Goal: Information Seeking & Learning: Learn about a topic

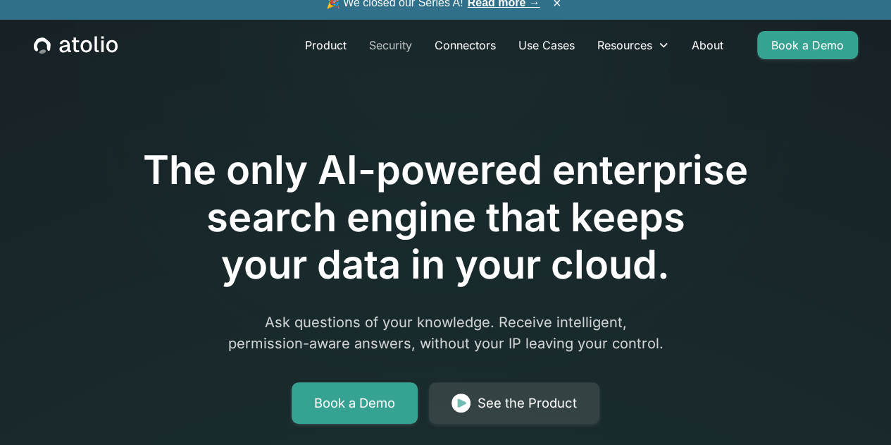
click at [380, 54] on link "Security" at bounding box center [391, 45] width 66 height 28
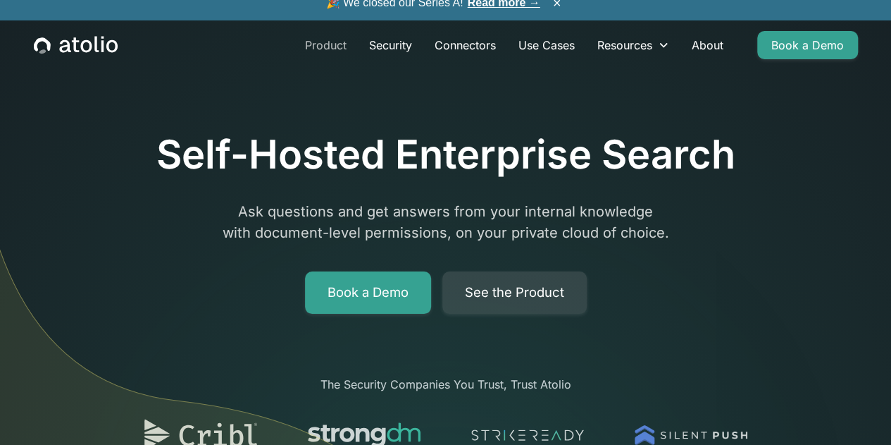
click at [333, 59] on link "Product" at bounding box center [326, 45] width 64 height 28
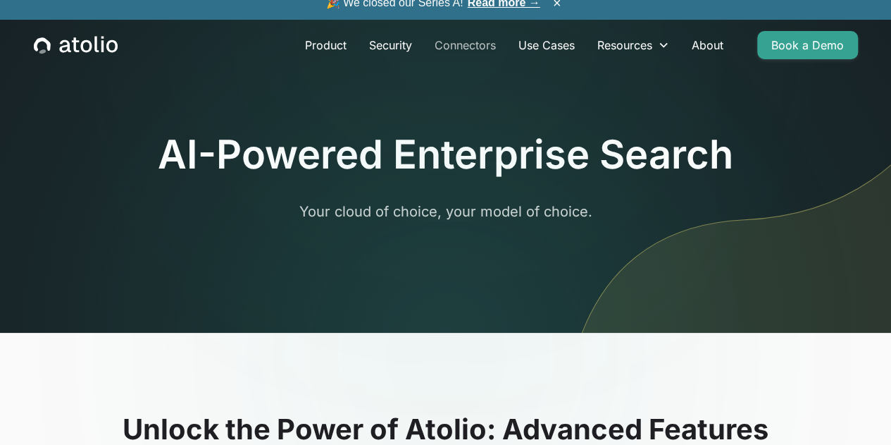
click at [479, 59] on link "Connectors" at bounding box center [465, 45] width 84 height 28
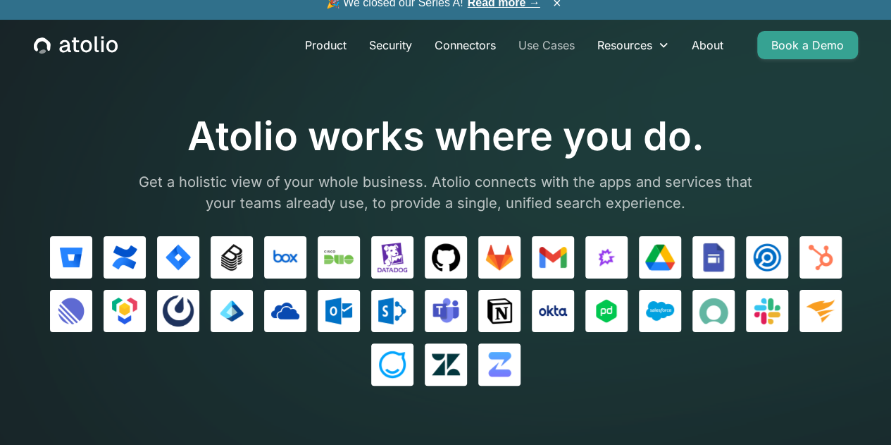
click at [541, 58] on link "Use Cases" at bounding box center [546, 45] width 79 height 28
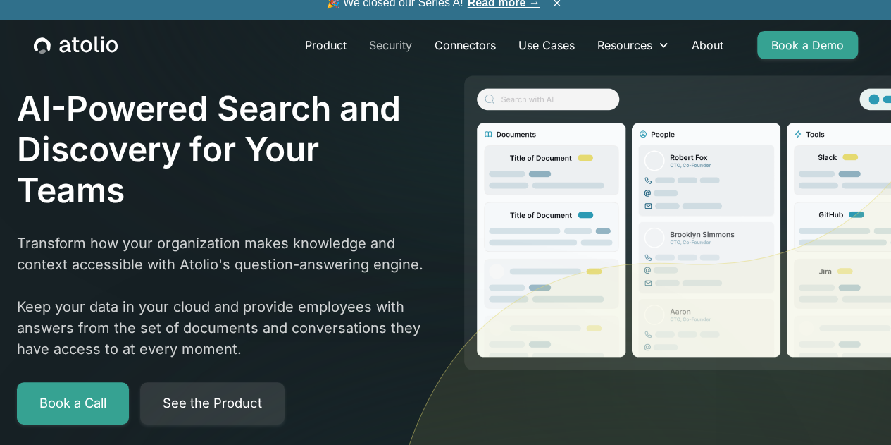
click at [395, 59] on link "Security" at bounding box center [391, 45] width 66 height 28
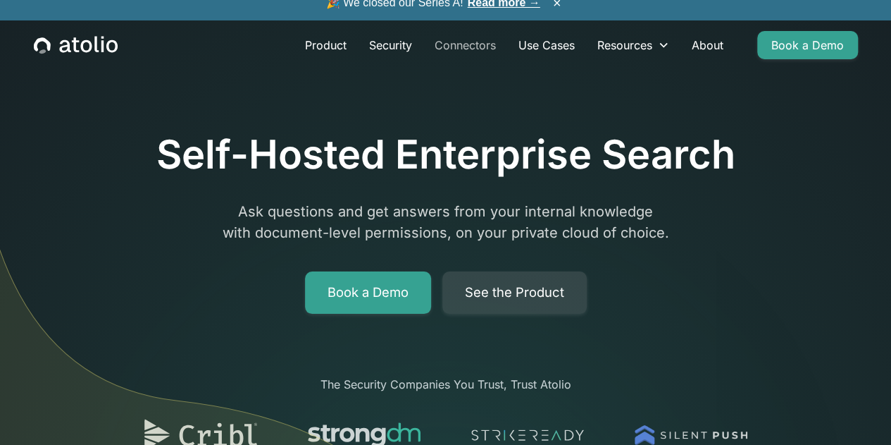
click at [473, 55] on link "Connectors" at bounding box center [465, 45] width 84 height 28
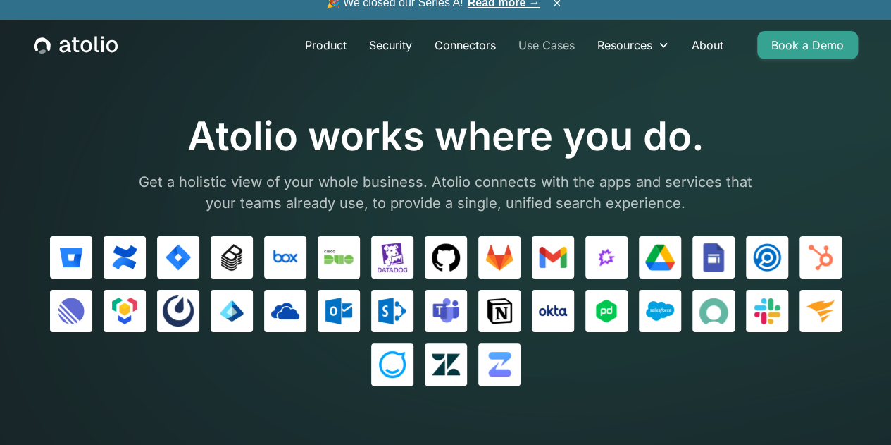
click at [549, 59] on link "Use Cases" at bounding box center [546, 45] width 79 height 28
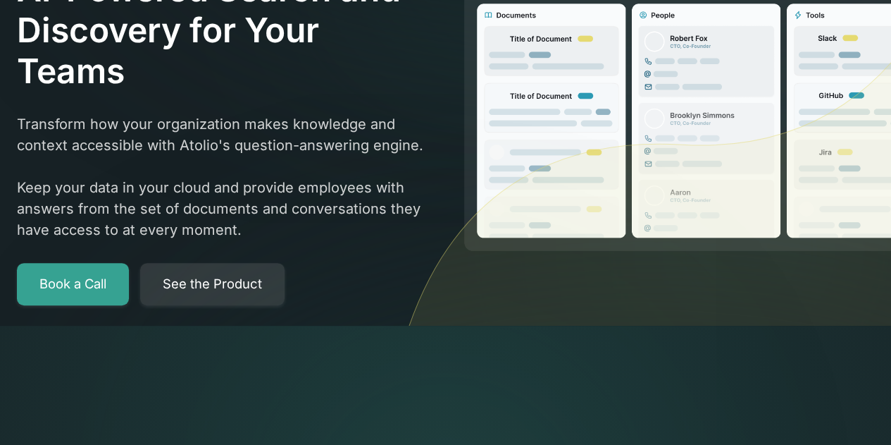
scroll to position [141, 0]
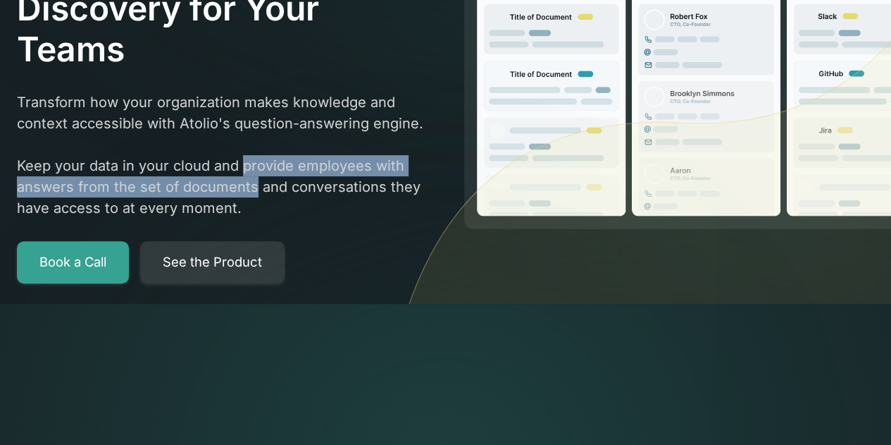
drag, startPoint x: 242, startPoint y: 166, endPoint x: 255, endPoint y: 194, distance: 31.2
click at [254, 193] on p "Transform how your organization makes knowledge and context accessible with Ato…" at bounding box center [221, 155] width 409 height 127
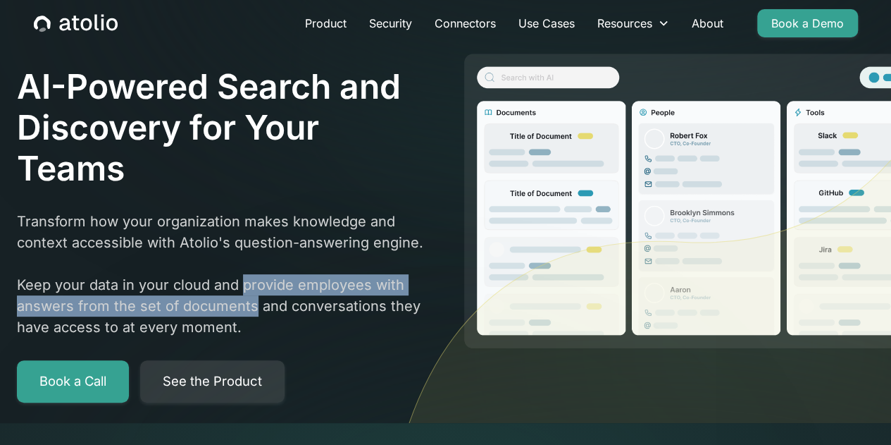
scroll to position [0, 0]
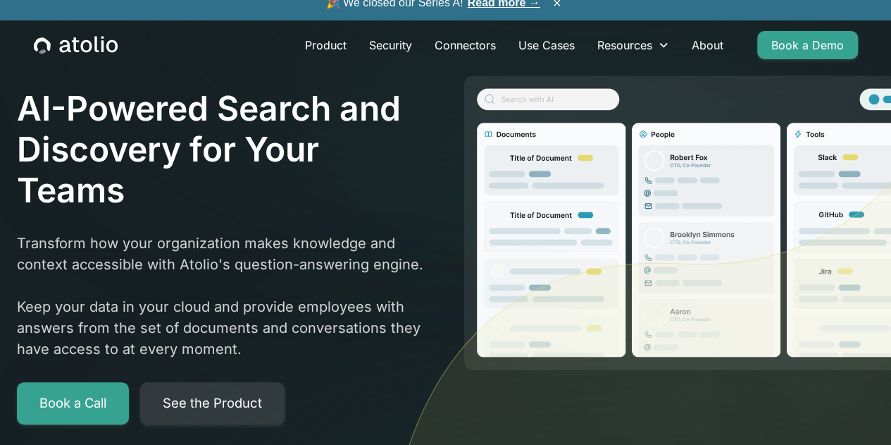
click at [335, 212] on div "AI-Powered Search and Discovery for Your Teams Transform how your organization …" at bounding box center [221, 255] width 409 height 335
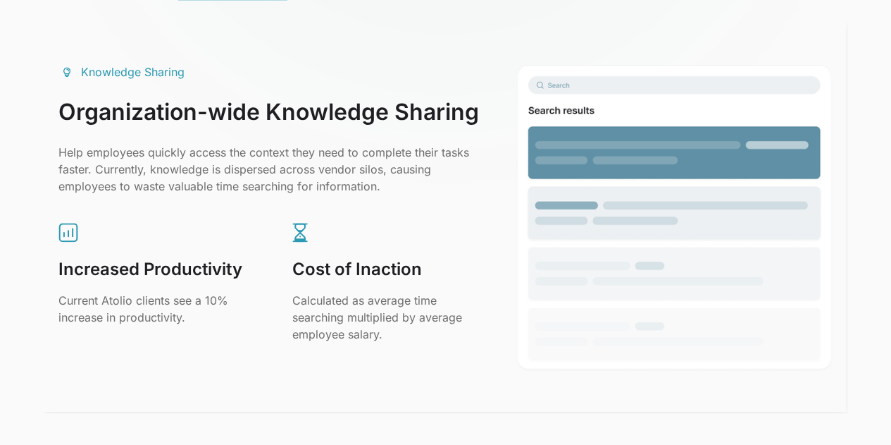
scroll to position [704, 0]
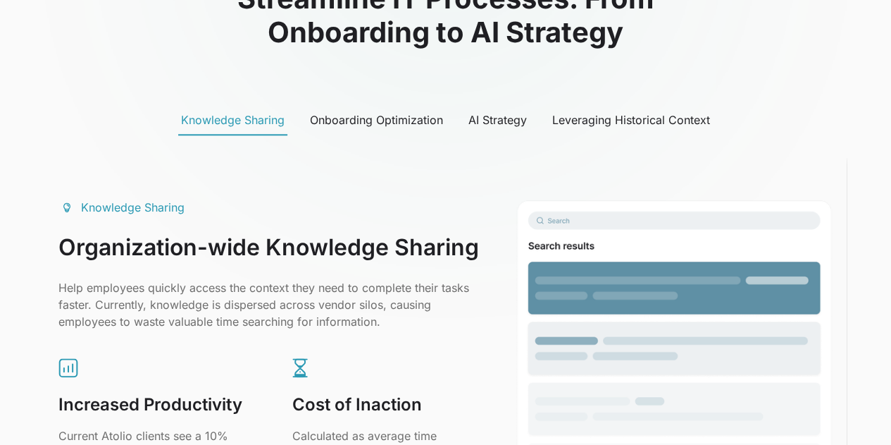
click at [391, 128] on div "Onboarding Optimization" at bounding box center [376, 119] width 133 height 17
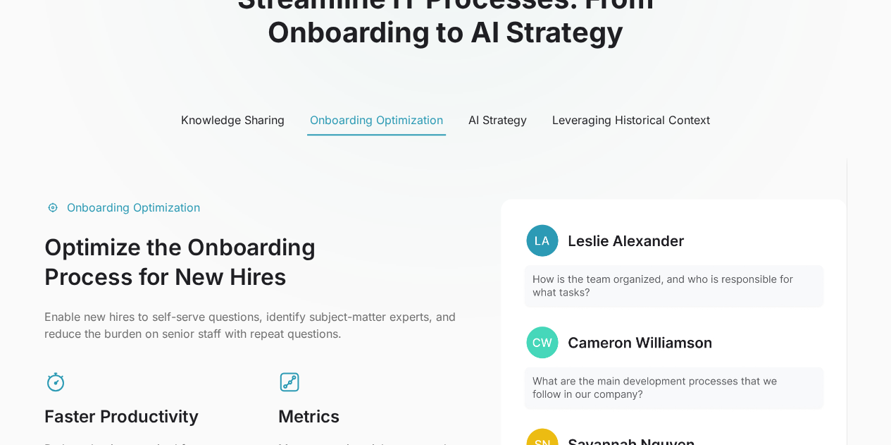
click at [519, 128] on div "AI Strategy" at bounding box center [497, 119] width 58 height 17
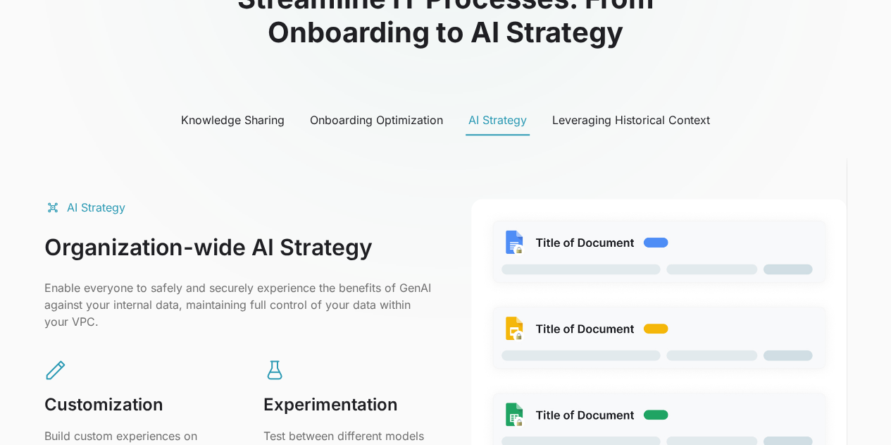
click at [608, 111] on link "Leveraging Historical Context" at bounding box center [630, 121] width 163 height 30
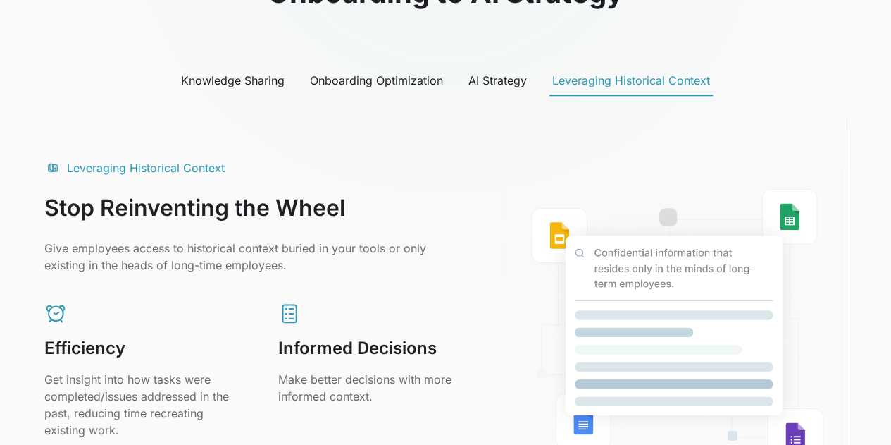
scroll to position [775, 0]
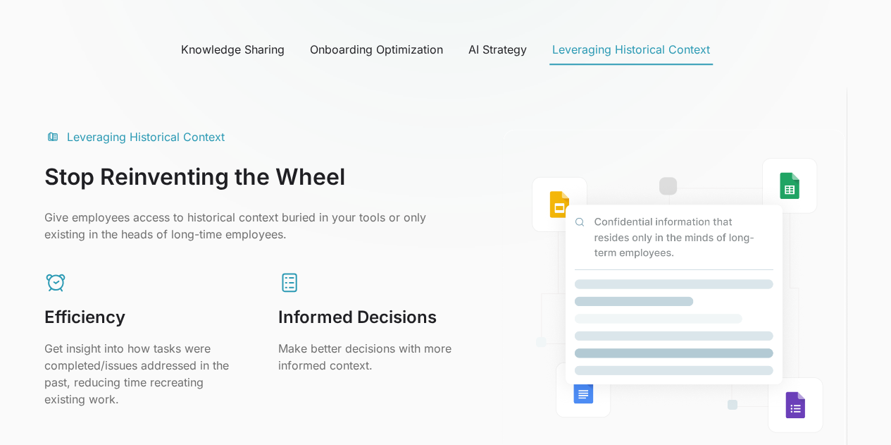
click at [490, 64] on link "AI Strategy" at bounding box center [498, 50] width 64 height 30
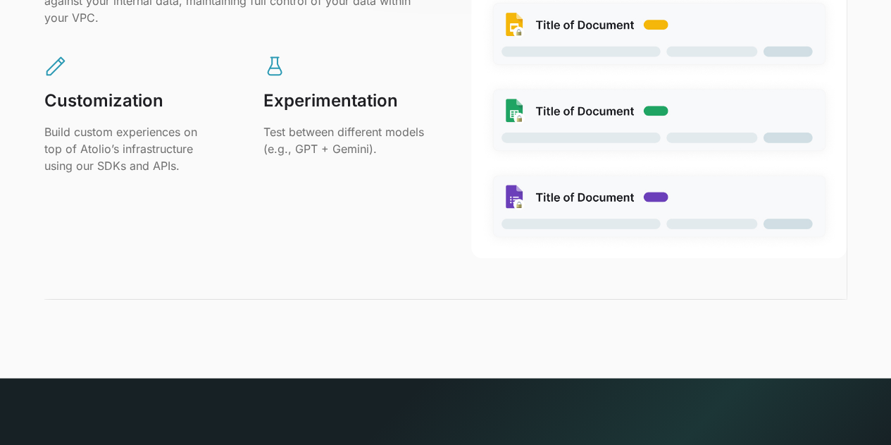
scroll to position [0, 0]
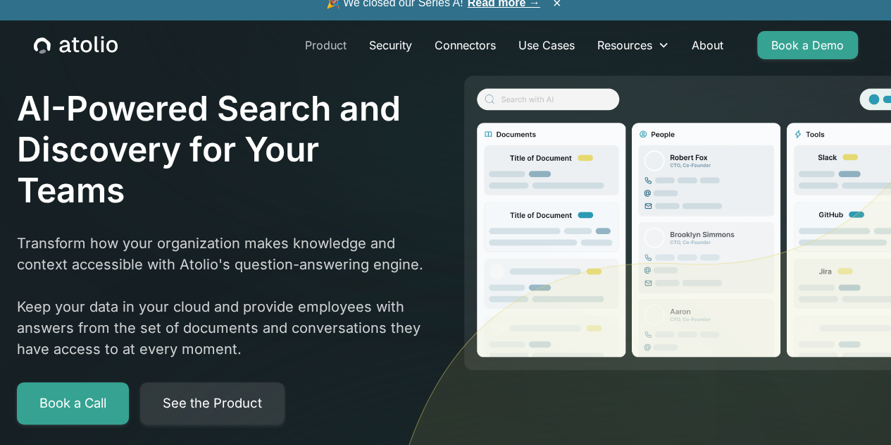
click at [338, 59] on link "Product" at bounding box center [326, 45] width 64 height 28
